Goal: Information Seeking & Learning: Learn about a topic

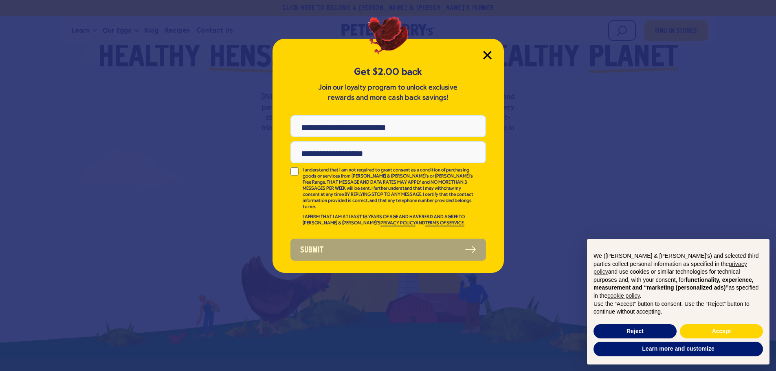
click at [485, 57] on icon "Close Modal" at bounding box center [487, 54] width 7 height 7
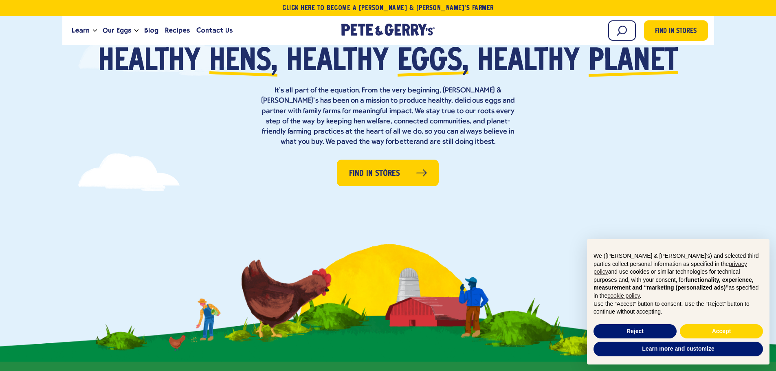
scroll to position [81, 0]
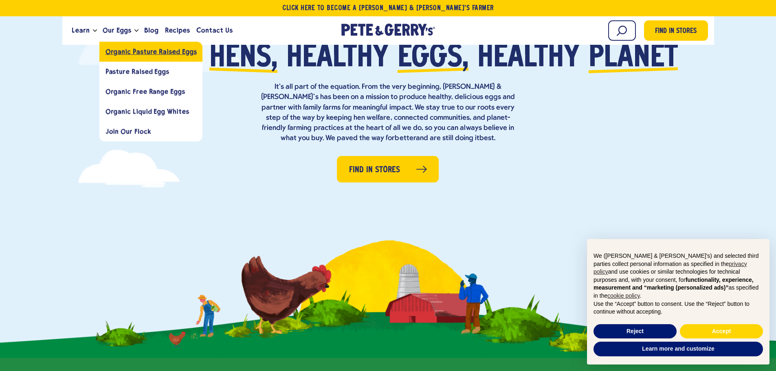
click at [134, 54] on span "Organic Pasture Raised Eggs" at bounding box center [151, 52] width 91 height 8
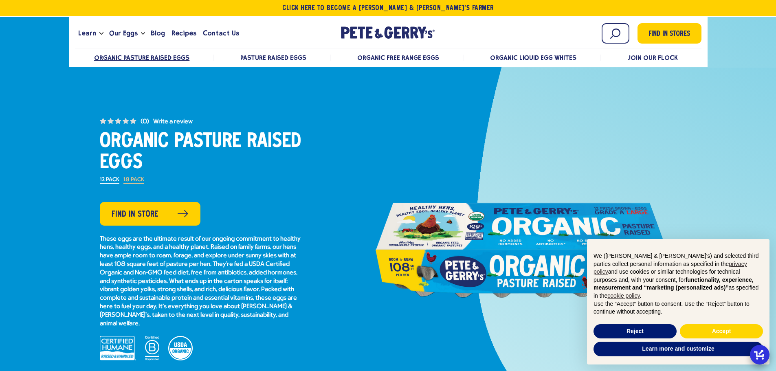
click at [317, 225] on div "(0) No rating value average rating value is 0.0 of 5. Read 0 Reviews Same page …" at bounding box center [201, 250] width 266 height 266
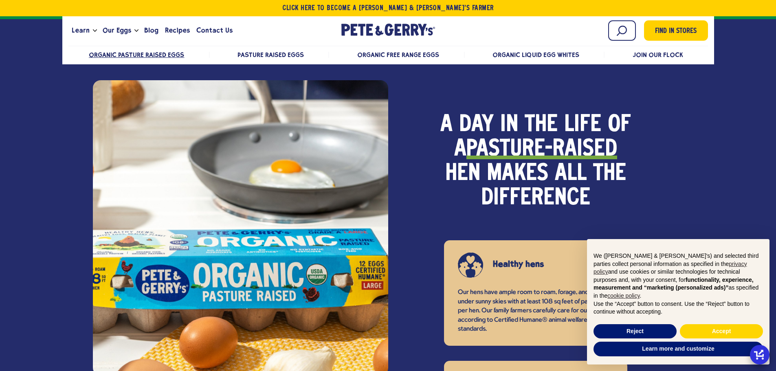
scroll to position [652, 0]
